Goal: Use online tool/utility: Use online tool/utility

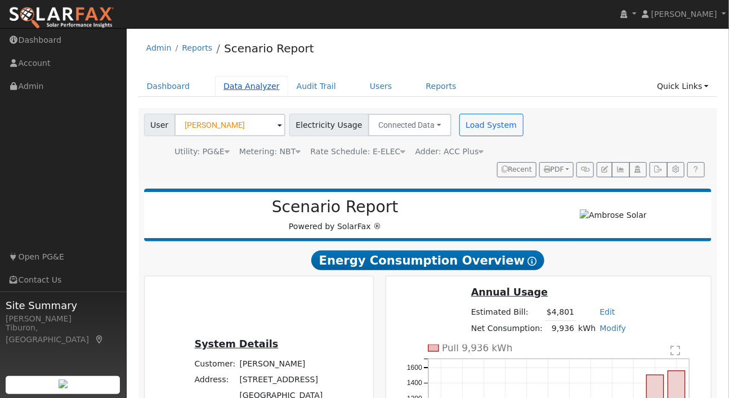
click at [239, 82] on link "Data Analyzer" at bounding box center [251, 86] width 73 height 21
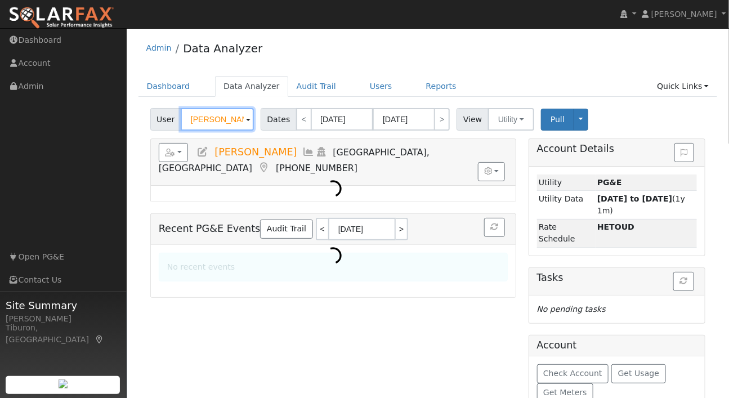
click at [212, 120] on input "[PERSON_NAME]" at bounding box center [217, 119] width 73 height 23
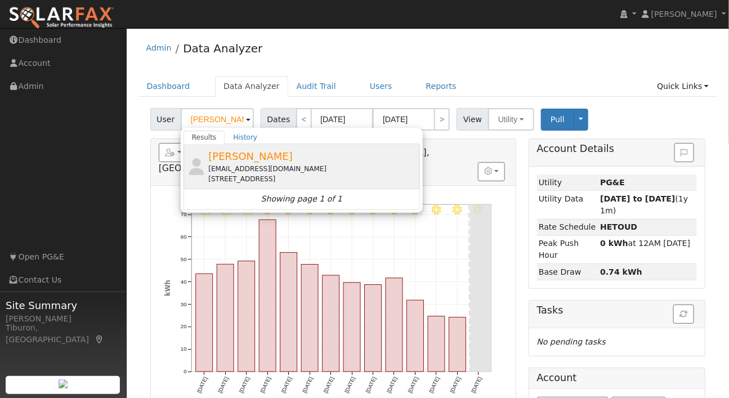
click at [304, 170] on div "[EMAIL_ADDRESS][DOMAIN_NAME]" at bounding box center [312, 169] width 209 height 10
type input "[PERSON_NAME]"
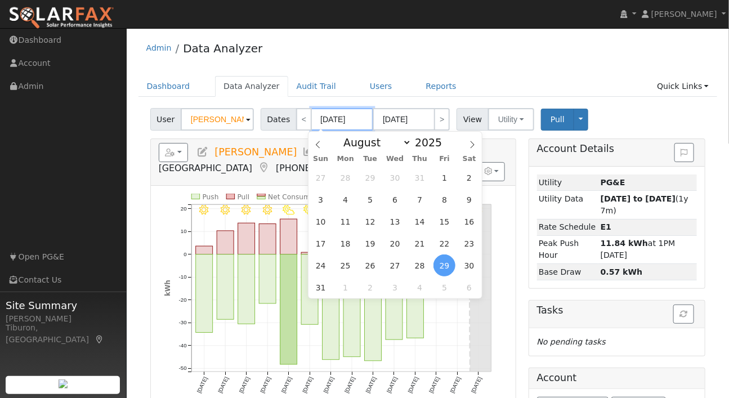
click at [335, 119] on input "[DATE]" at bounding box center [342, 119] width 62 height 23
click at [426, 143] on input "2025" at bounding box center [431, 142] width 41 height 12
click at [318, 143] on icon at bounding box center [318, 145] width 8 height 8
select select "6"
click at [446, 268] on span "1" at bounding box center [444, 265] width 22 height 22
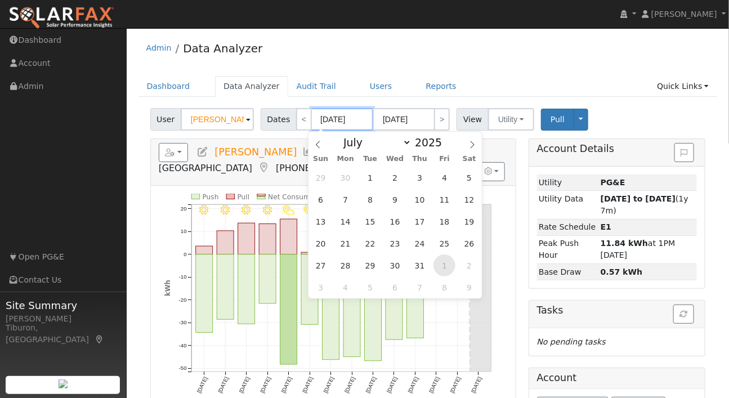
type input "[DATE]"
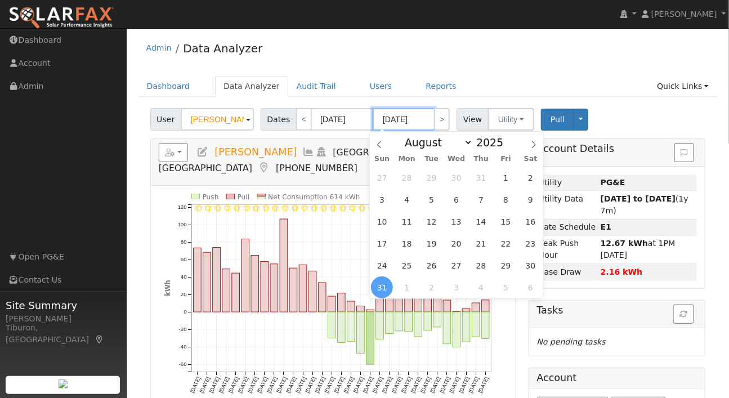
click at [406, 118] on input "[DATE]" at bounding box center [403, 119] width 62 height 23
click at [446, 146] on select "January February March April May June July August September October November De…" at bounding box center [436, 143] width 74 height 14
select select "8"
click at [403, 136] on select "January February March April May June July August September October November De…" at bounding box center [436, 143] width 74 height 14
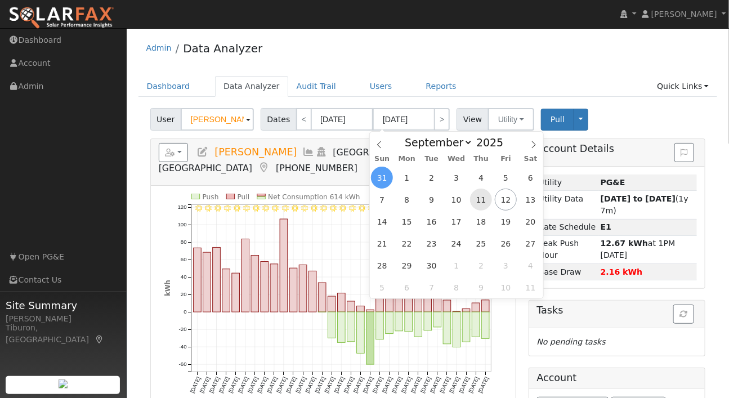
click at [482, 200] on span "11" at bounding box center [481, 199] width 22 height 22
type input "[DATE]"
